Goal: Information Seeking & Learning: Check status

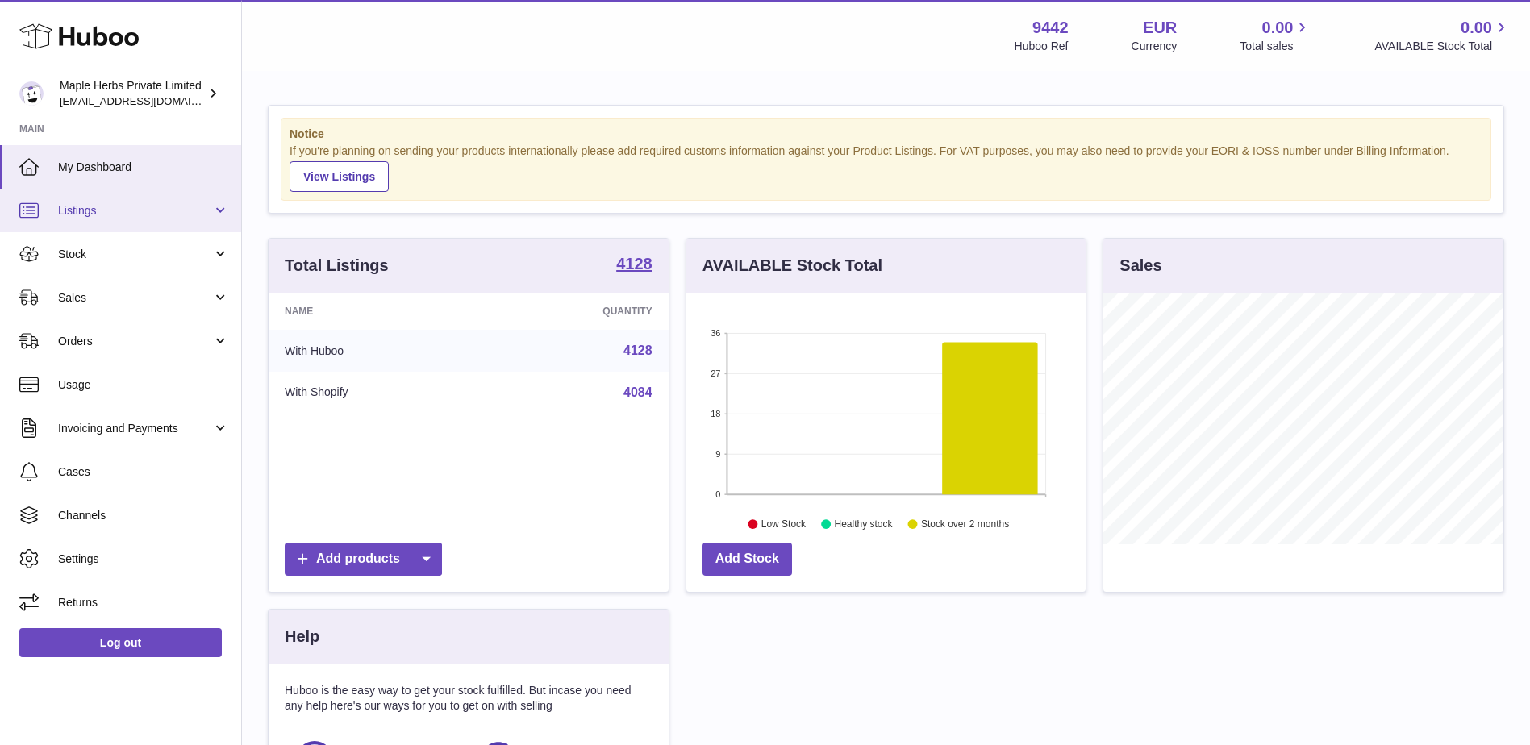
scroll to position [252, 399]
click at [144, 219] on link "Listings" at bounding box center [120, 211] width 241 height 44
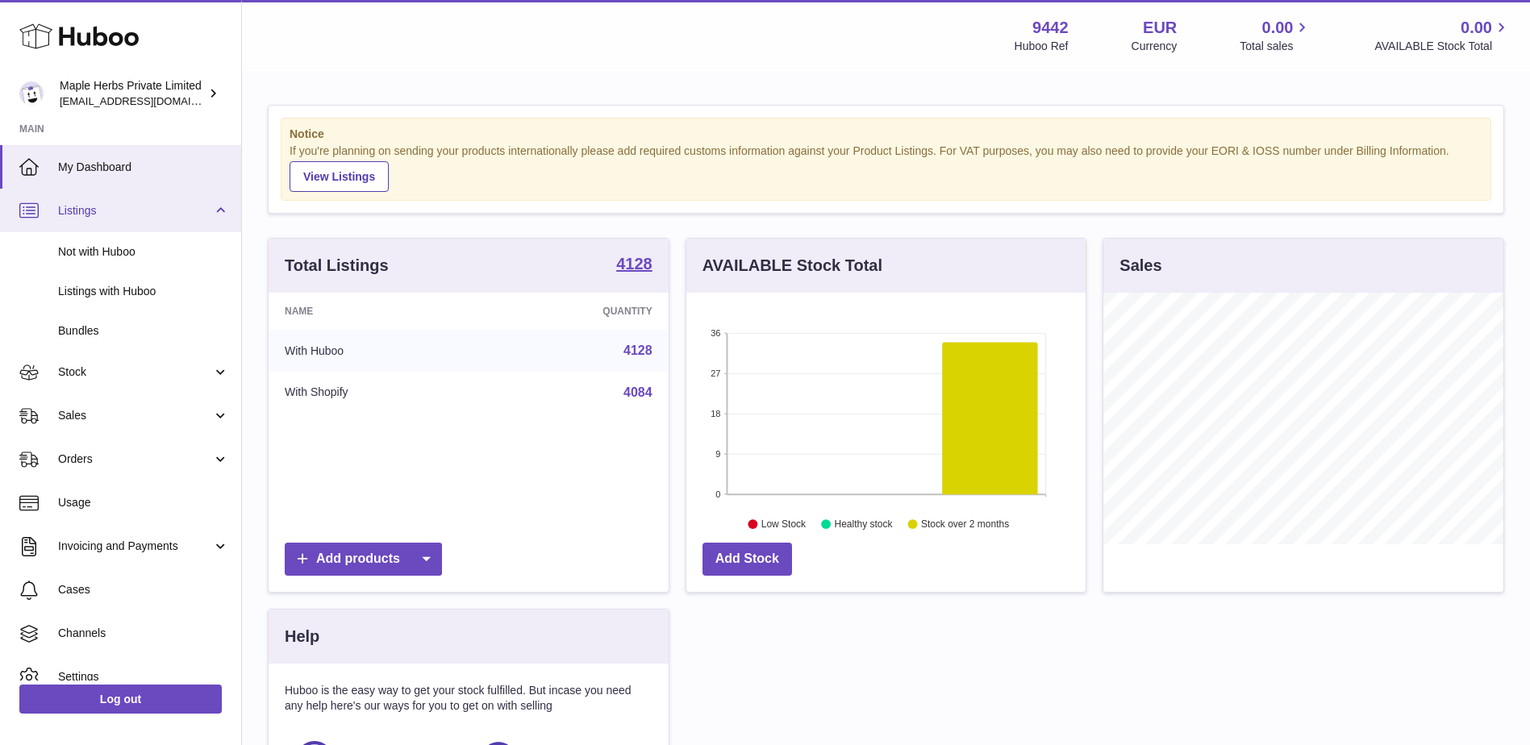
click at [144, 219] on link "Listings" at bounding box center [120, 211] width 241 height 44
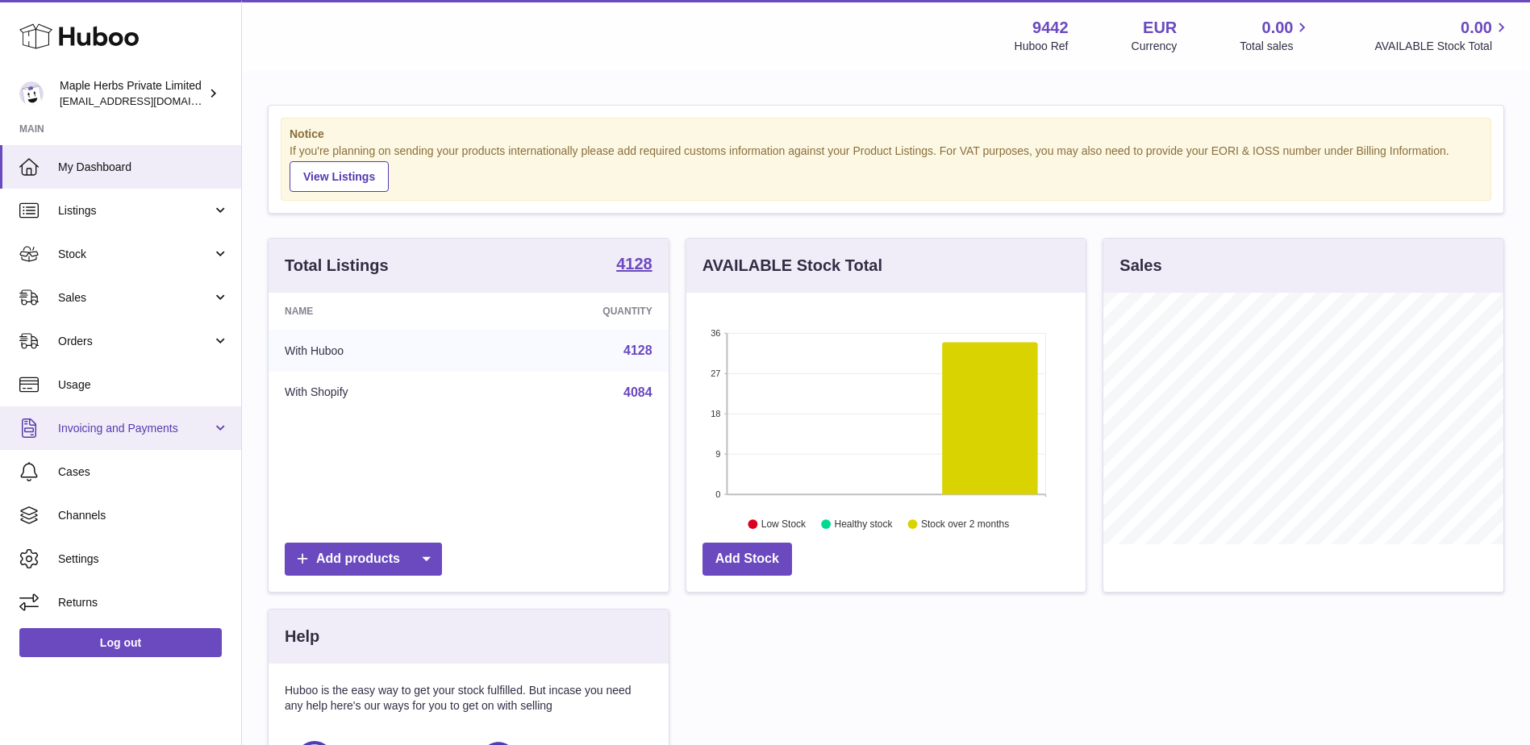
click at [219, 418] on link "Invoicing and Payments" at bounding box center [120, 429] width 241 height 44
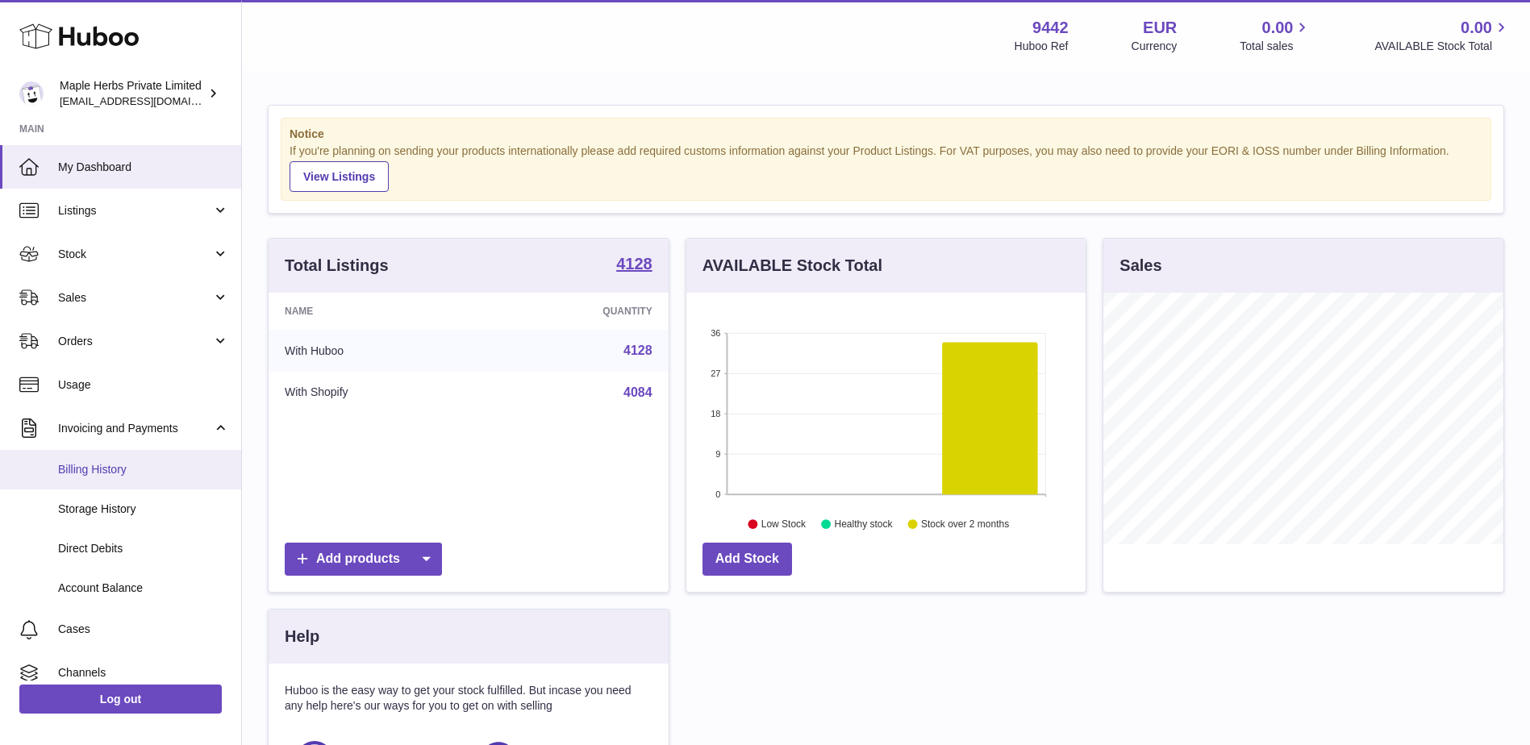
click at [119, 467] on span "Billing History" at bounding box center [143, 469] width 171 height 15
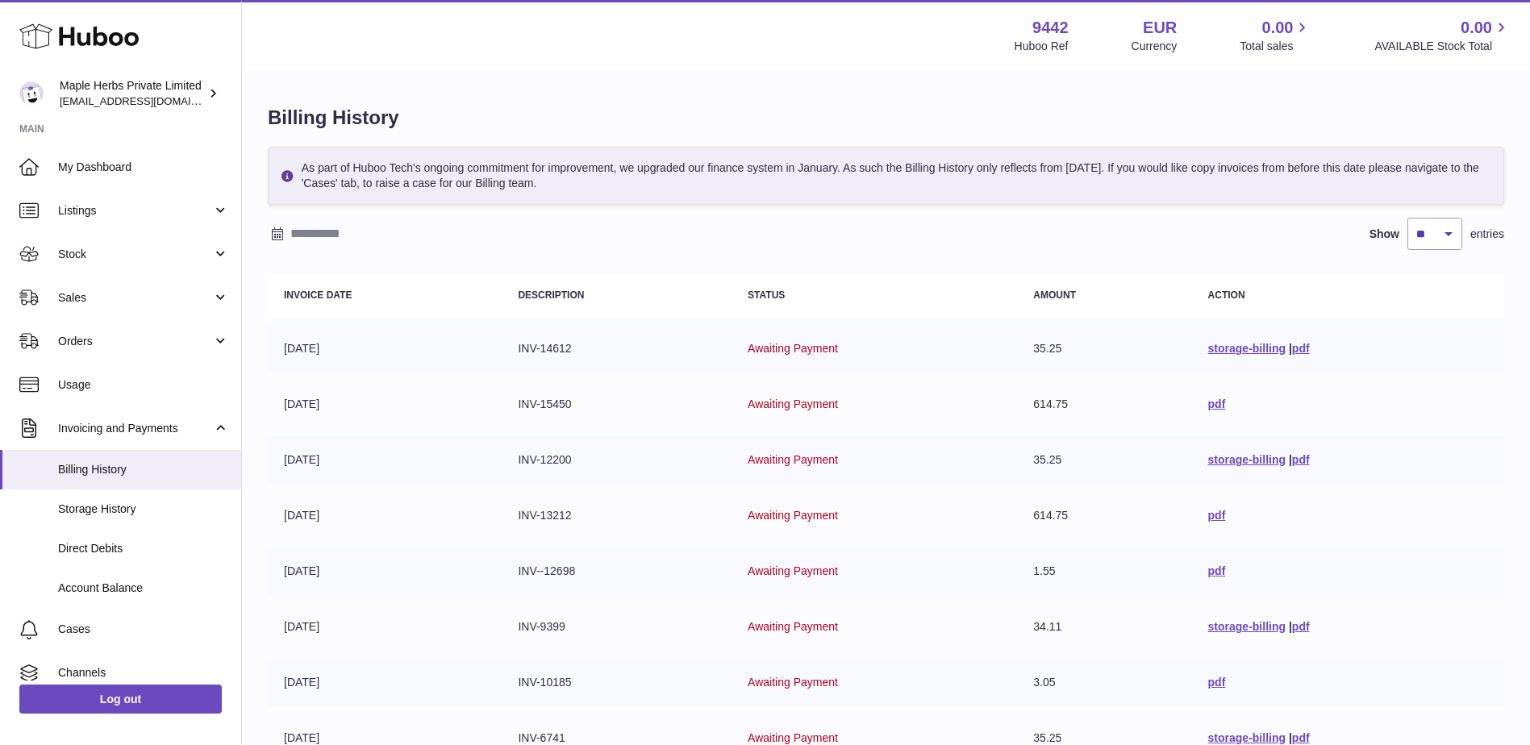
scroll to position [304, 0]
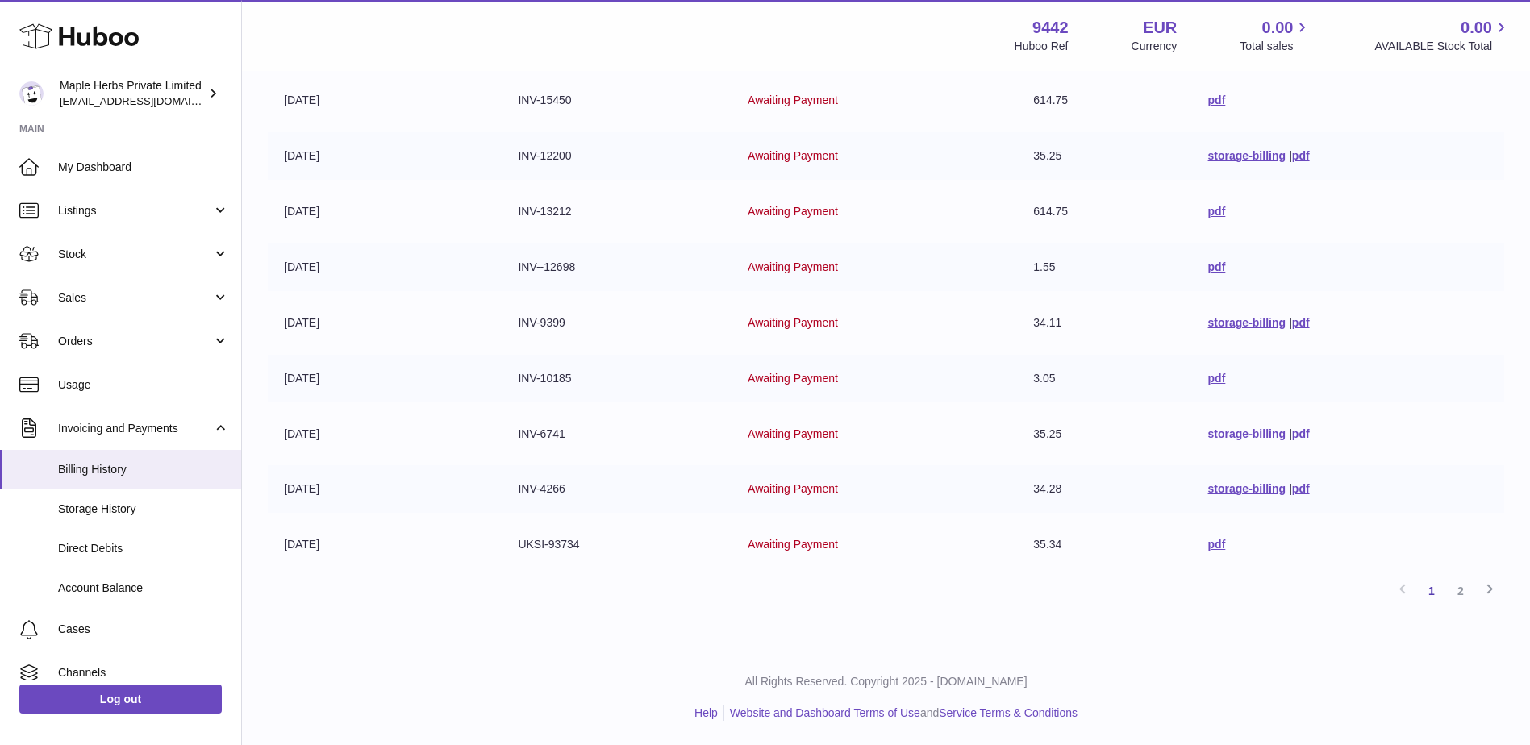
click at [1461, 591] on link "2" at bounding box center [1460, 591] width 29 height 29
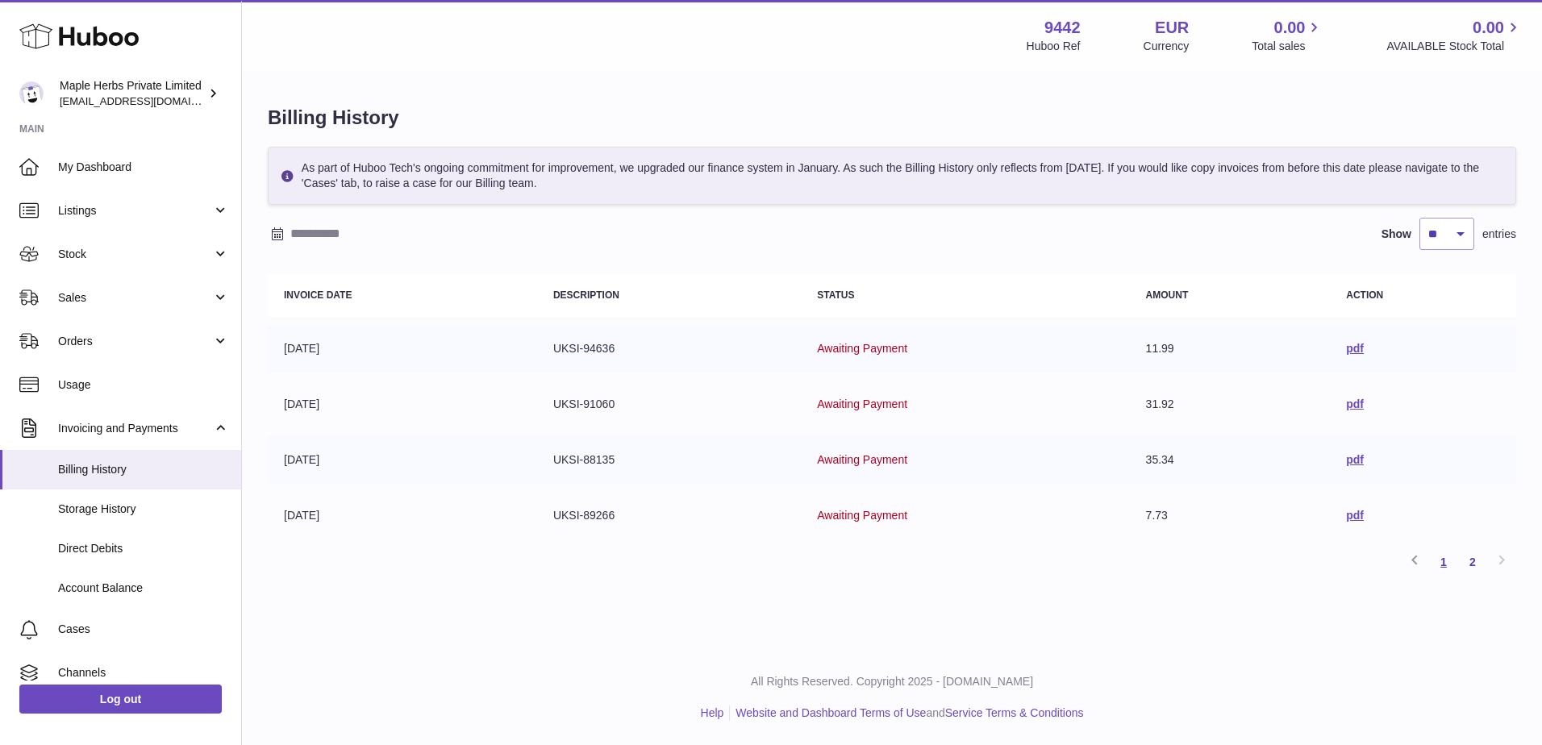
click at [1446, 562] on link "1" at bounding box center [1443, 562] width 29 height 29
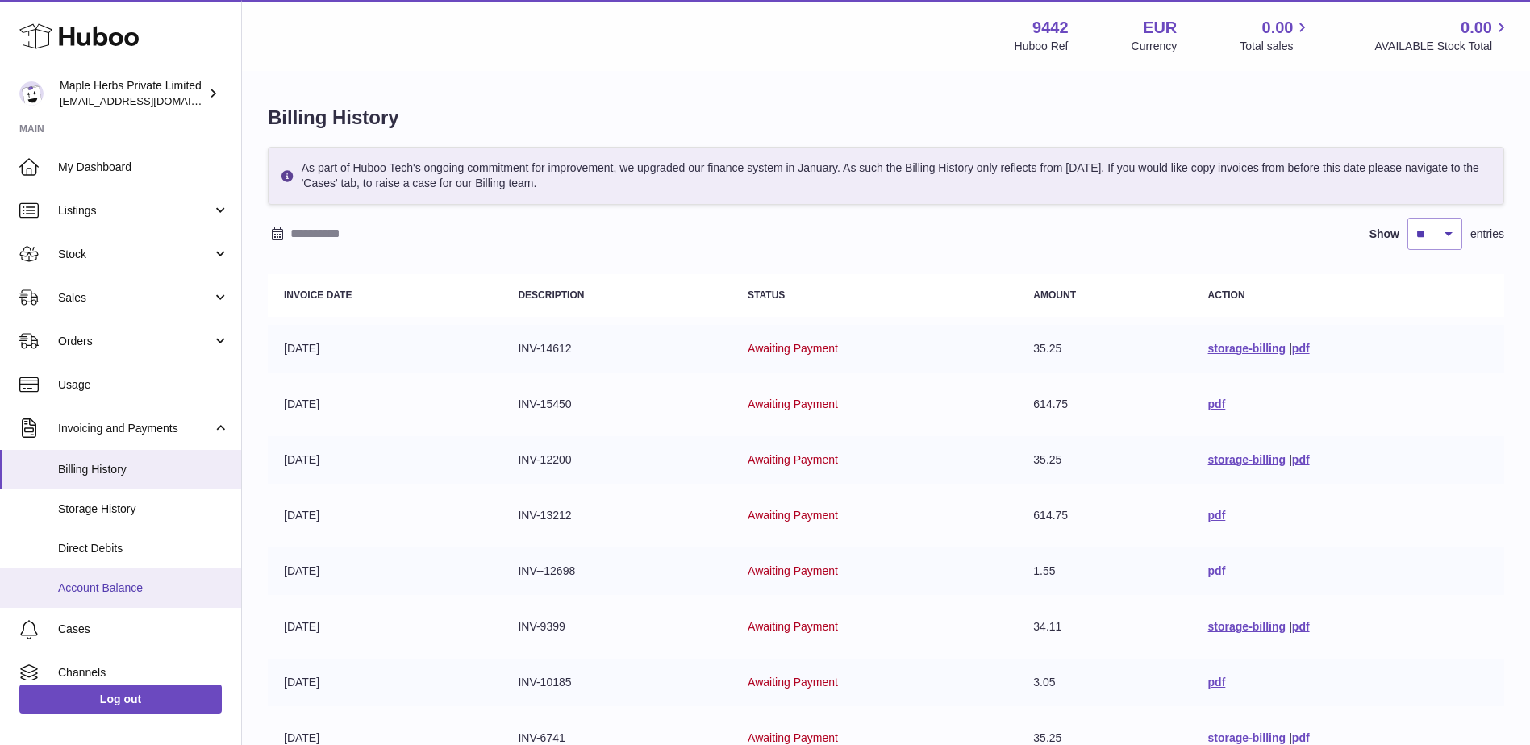
click at [140, 569] on link "Account Balance" at bounding box center [120, 589] width 241 height 40
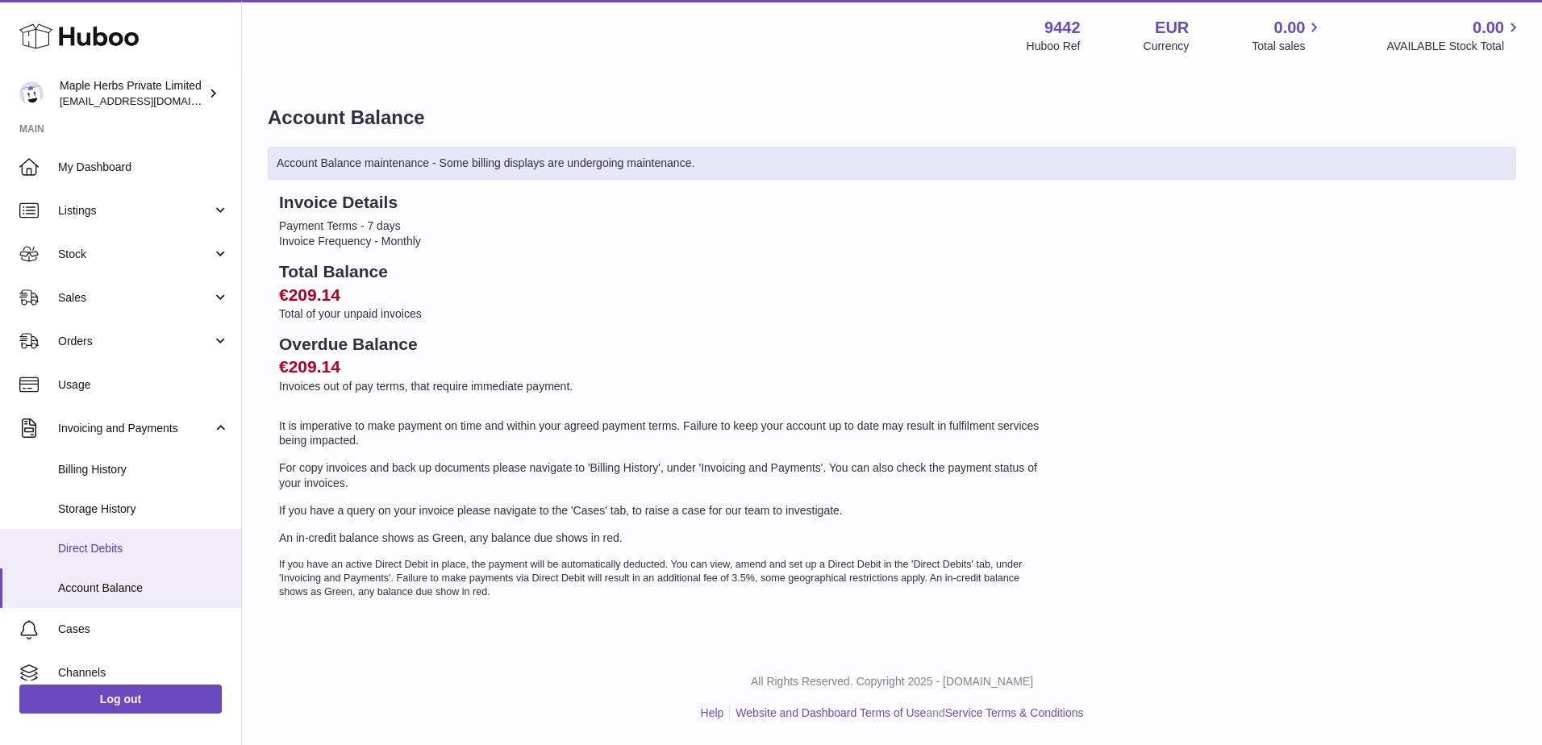
click at [141, 544] on span "Direct Debits" at bounding box center [143, 548] width 171 height 15
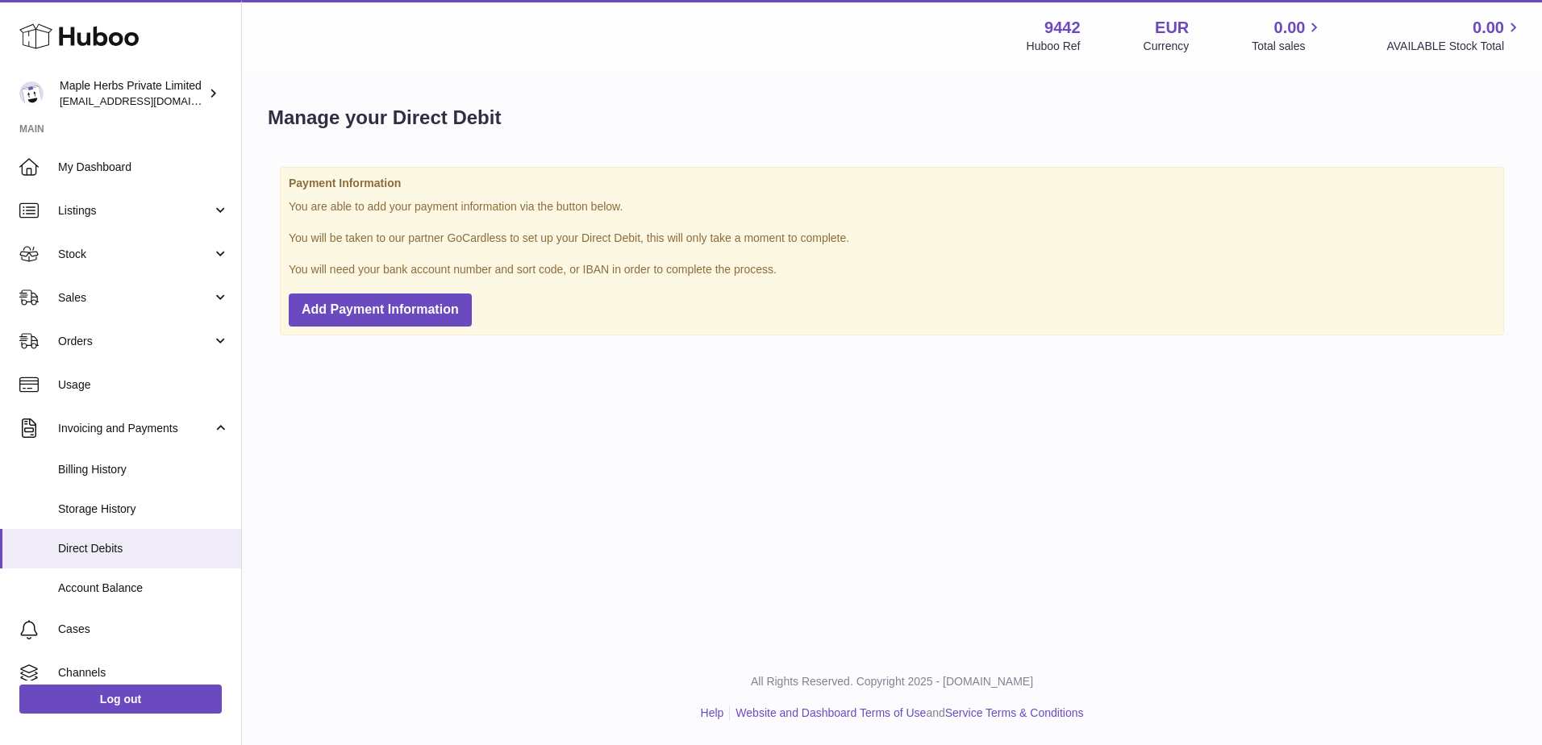
click at [440, 424] on div "Menu Huboo 9442 Huboo Ref EUR Currency 0.00 Total sales 0.00 AVAILABLE Stock To…" at bounding box center [892, 325] width 1300 height 650
click at [157, 467] on span "Billing History" at bounding box center [143, 469] width 171 height 15
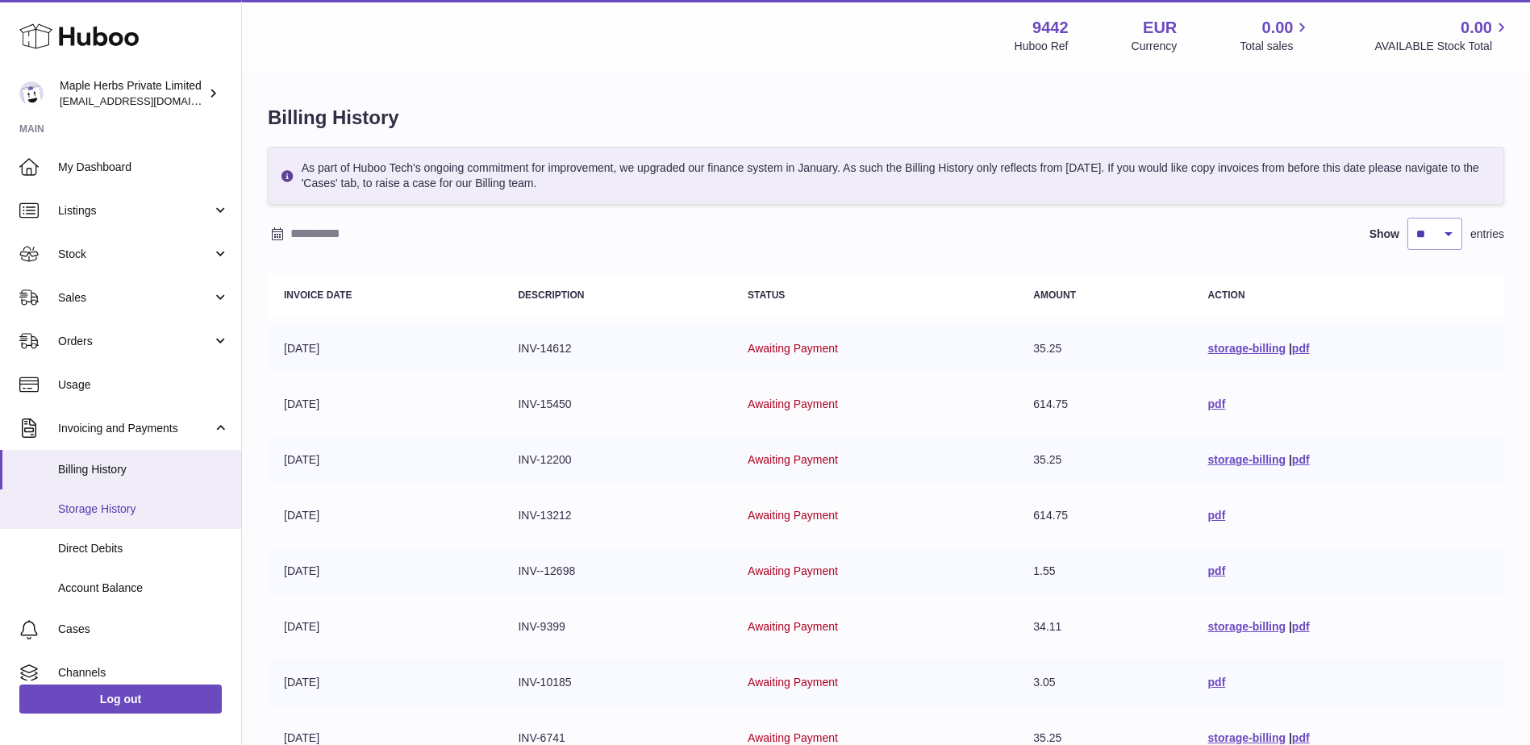
click at [123, 509] on span "Storage History" at bounding box center [143, 509] width 171 height 15
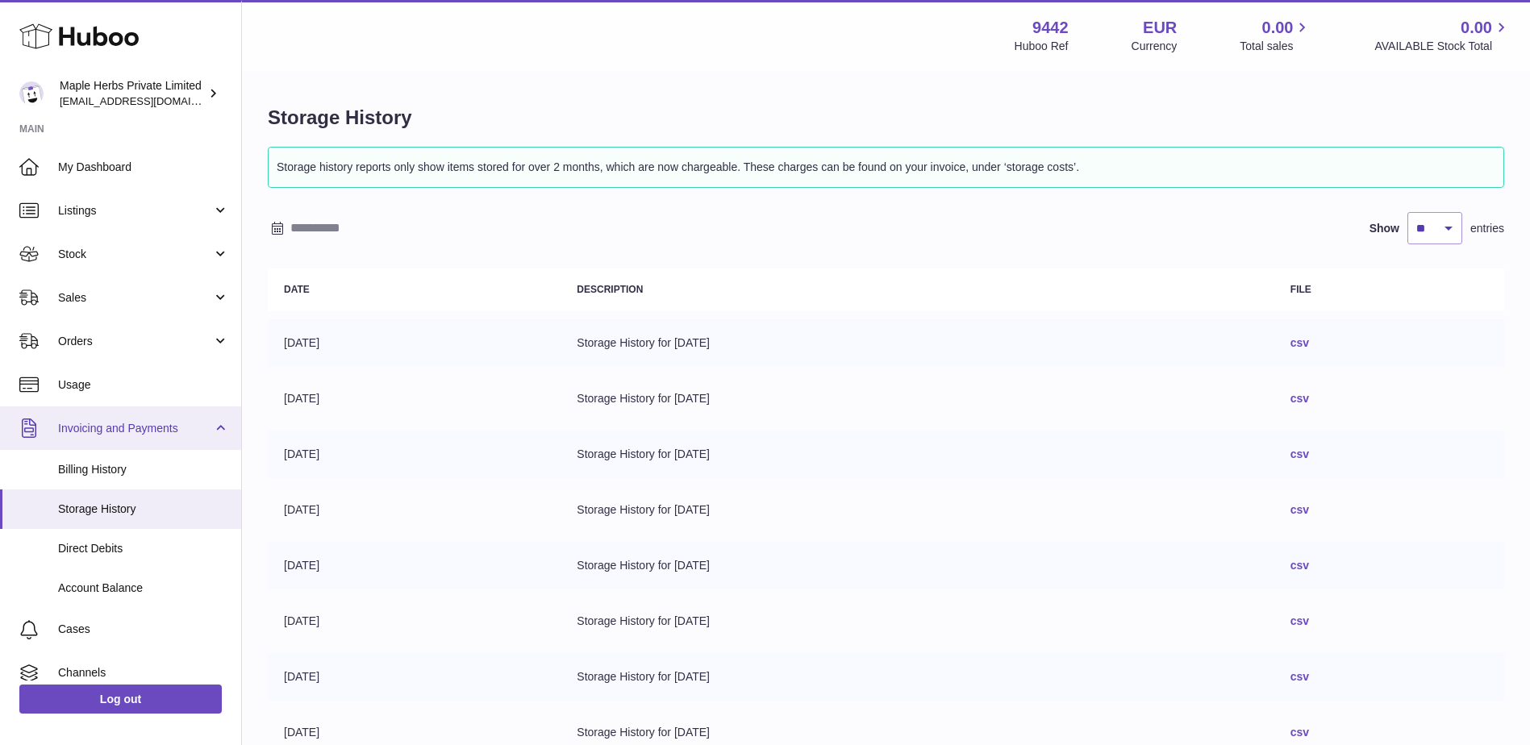
click at [146, 416] on link "Invoicing and Payments" at bounding box center [120, 429] width 241 height 44
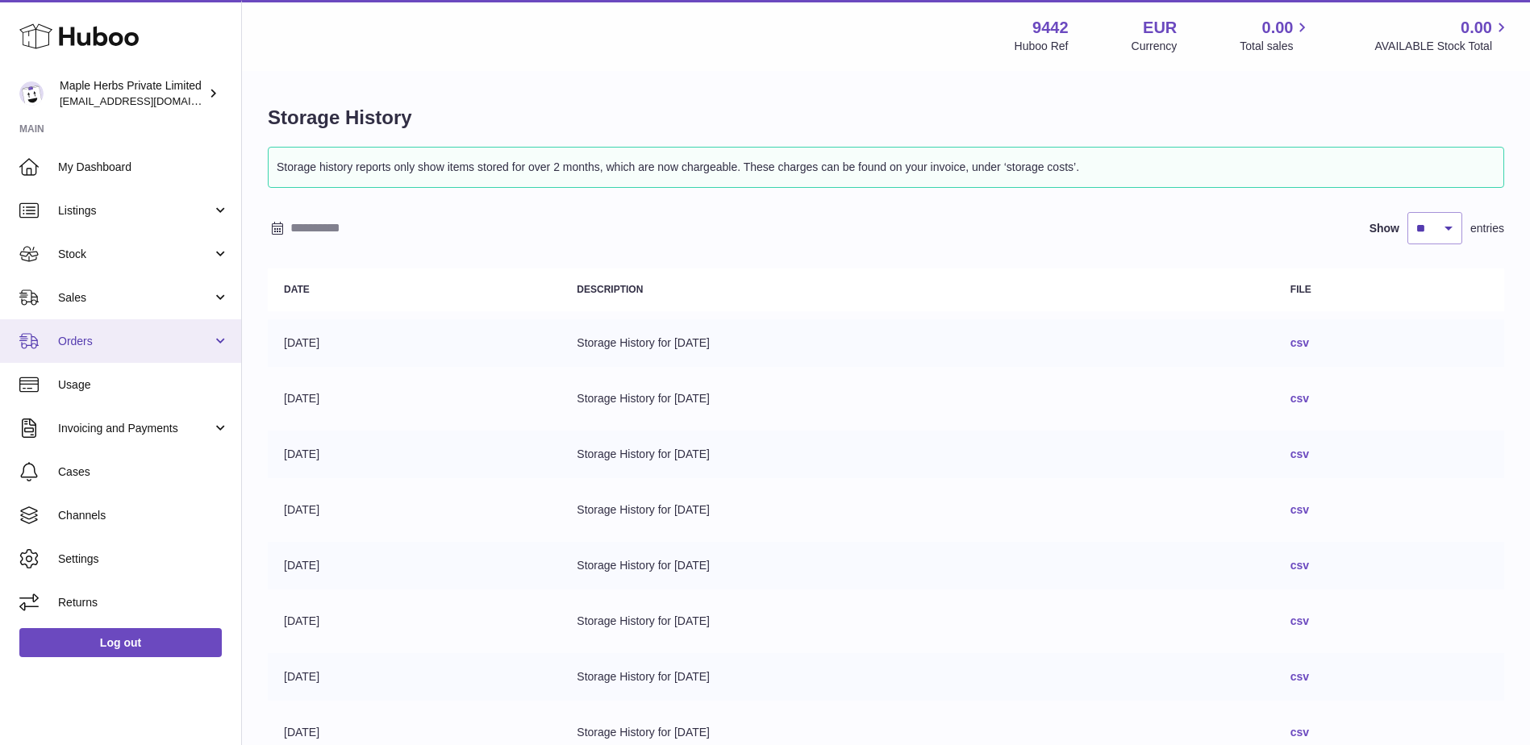
click at [171, 332] on link "Orders" at bounding box center [120, 341] width 241 height 44
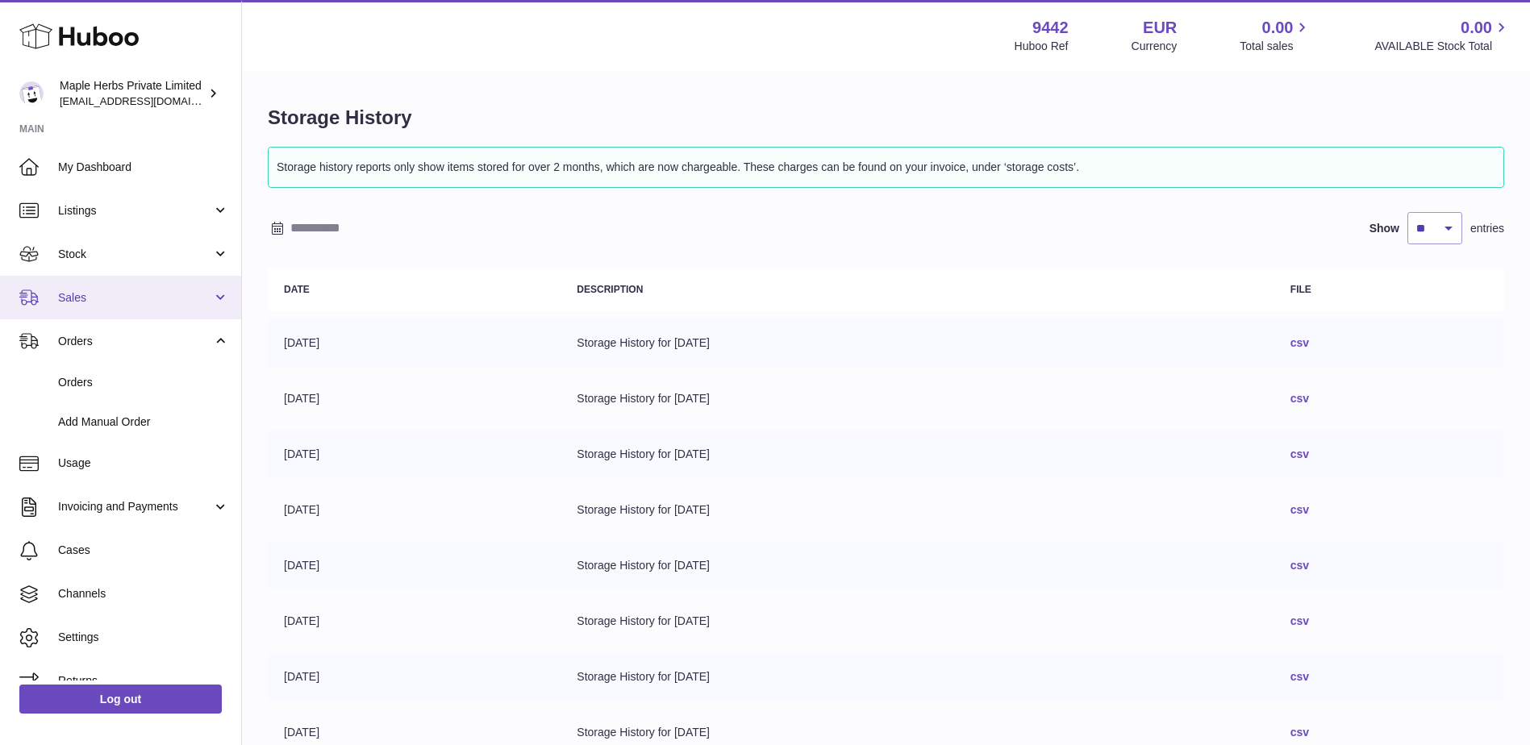
click at [174, 307] on link "Sales" at bounding box center [120, 298] width 241 height 44
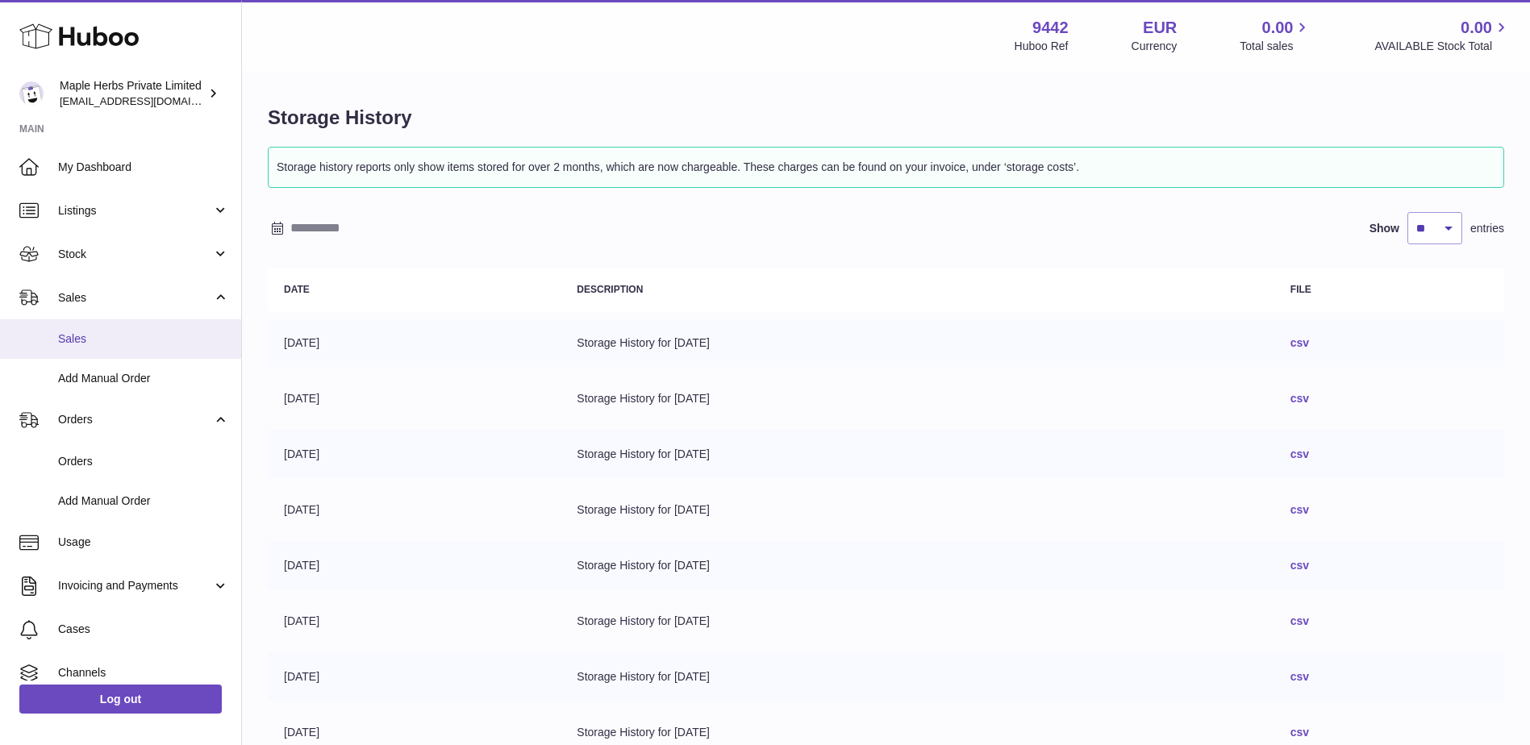
click at [165, 351] on link "Sales" at bounding box center [120, 339] width 241 height 40
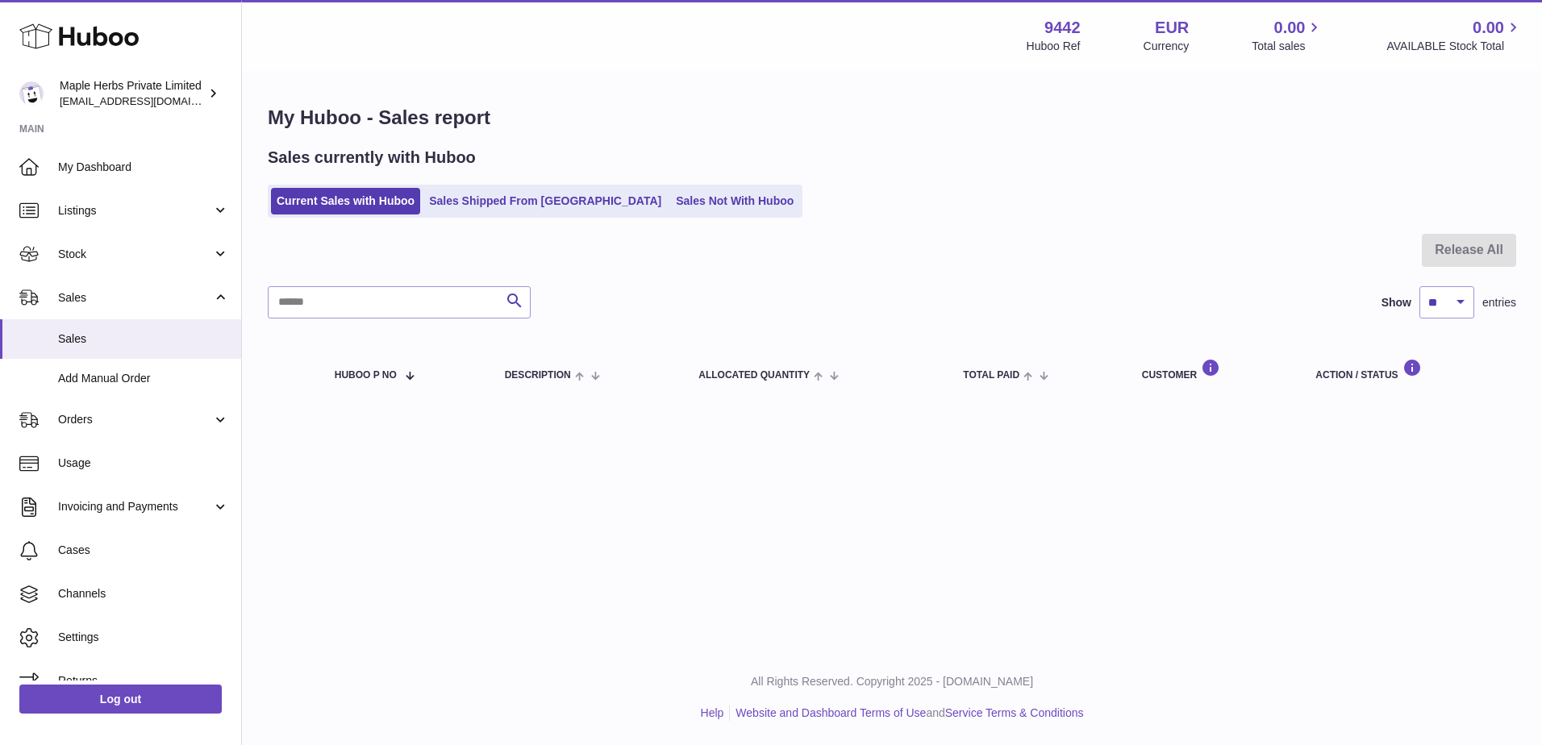
click at [518, 187] on ul "Current Sales with Huboo Sales Shipped From [GEOGRAPHIC_DATA] Sales Not With Hu…" at bounding box center [535, 201] width 535 height 33
click at [512, 197] on link "Sales Shipped From [GEOGRAPHIC_DATA]" at bounding box center [545, 201] width 244 height 27
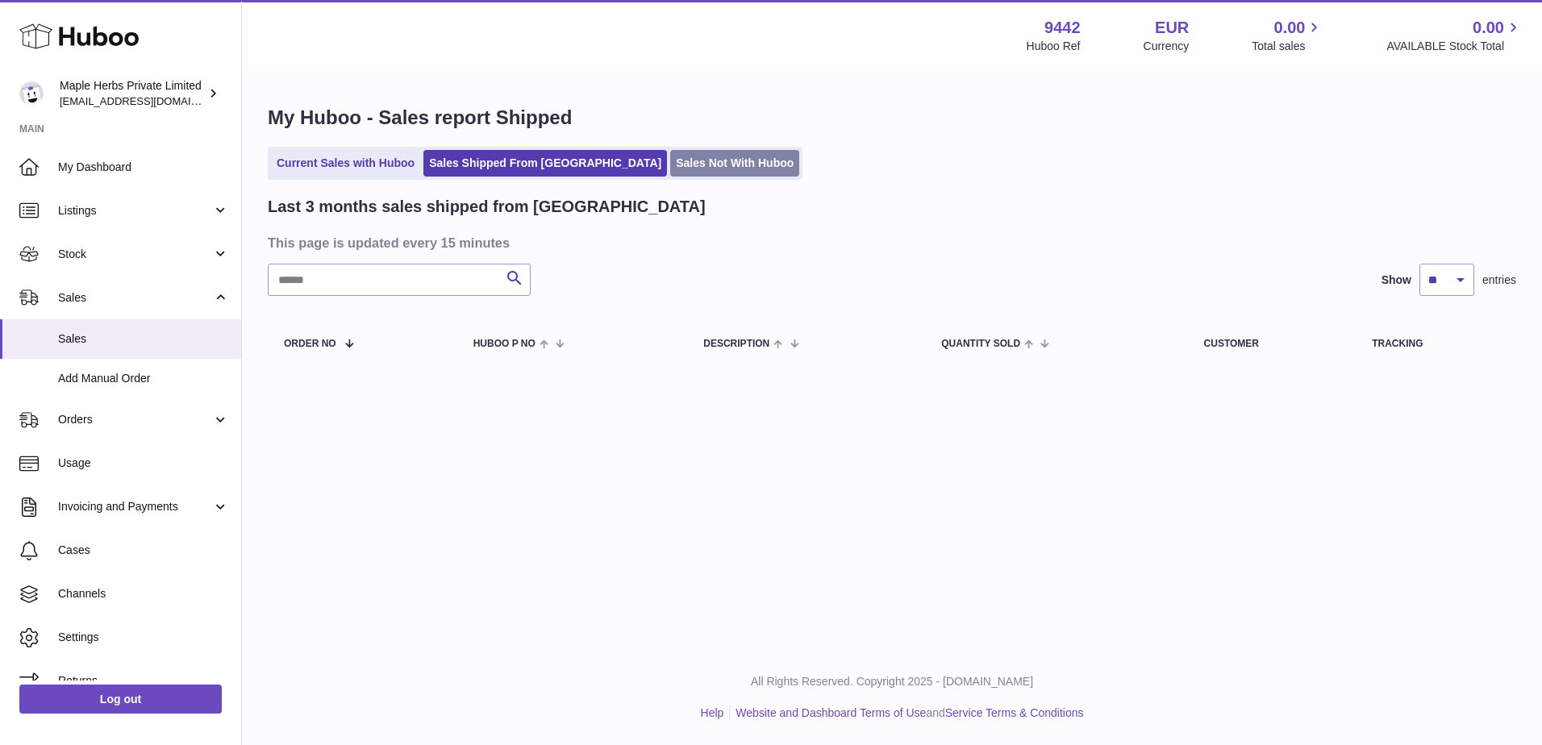
click at [678, 165] on link "Sales Not With Huboo" at bounding box center [734, 163] width 129 height 27
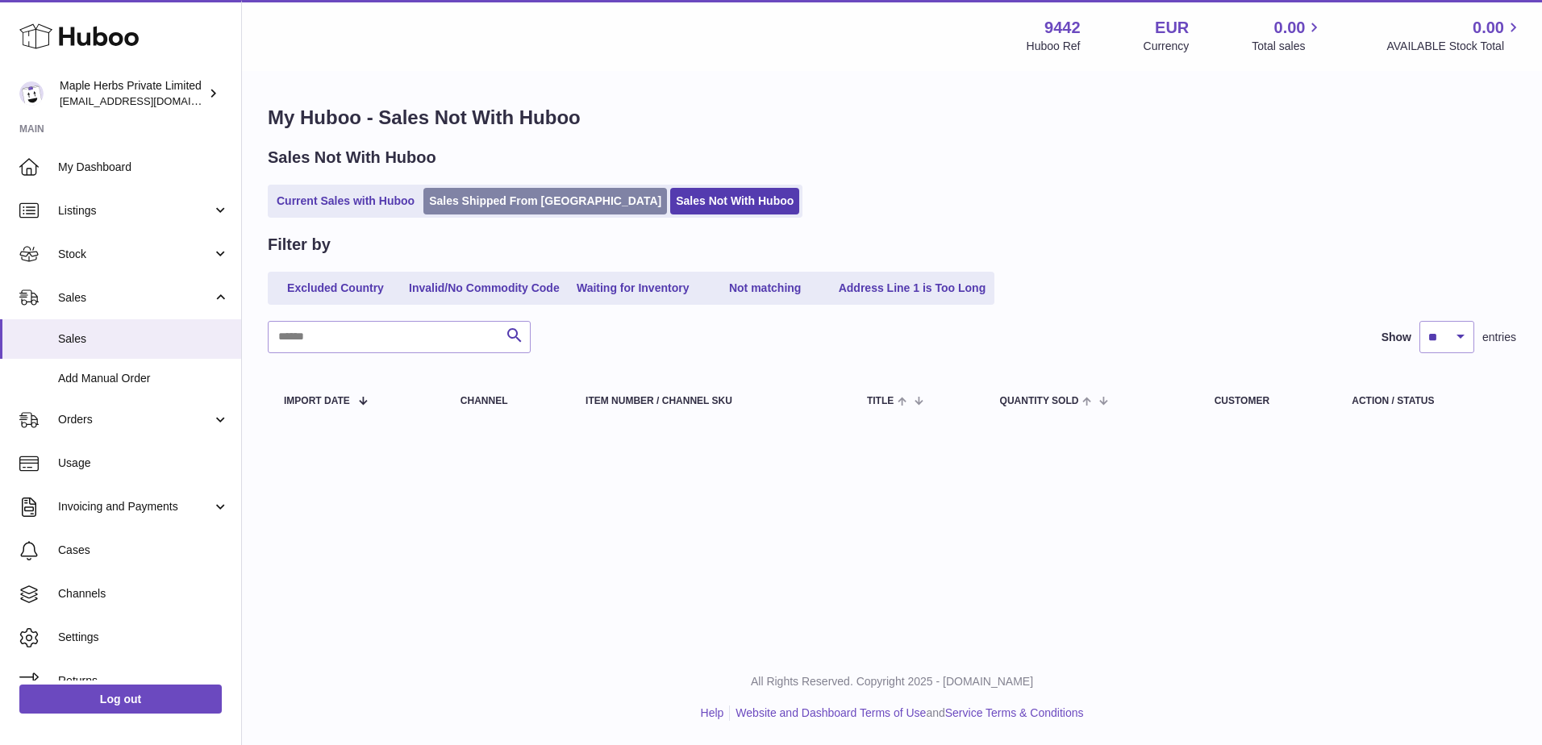
click at [478, 194] on link "Sales Shipped From [GEOGRAPHIC_DATA]" at bounding box center [545, 201] width 244 height 27
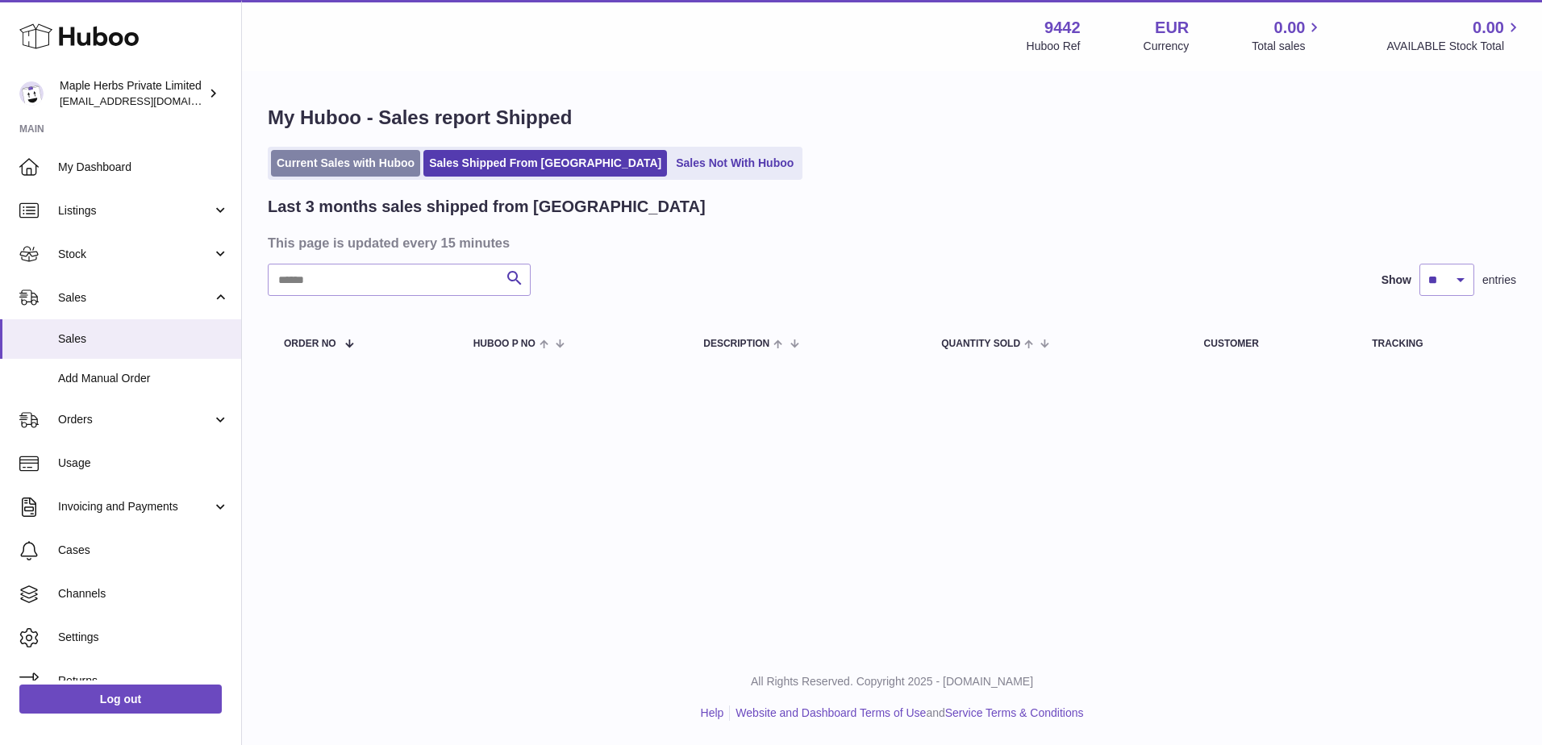
click at [374, 165] on link "Current Sales with Huboo" at bounding box center [345, 163] width 149 height 27
